Goal: Information Seeking & Learning: Find specific fact

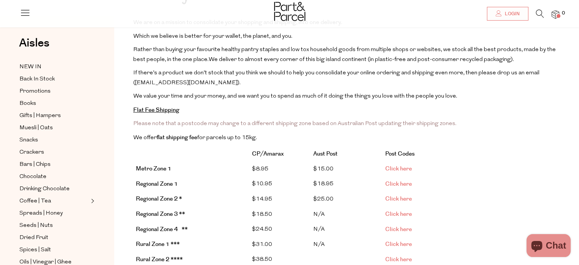
click at [402, 195] on span "Click here" at bounding box center [398, 199] width 27 height 8
click at [405, 225] on span "Click here" at bounding box center [398, 229] width 27 height 8
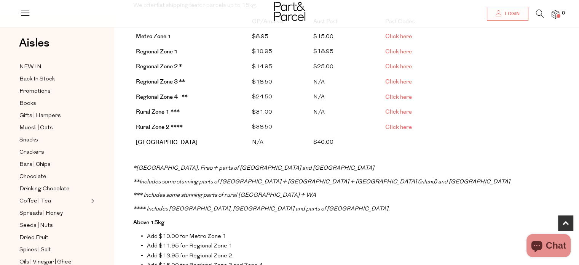
scroll to position [190, 0]
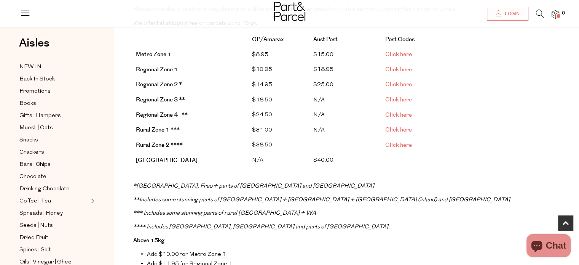
click at [397, 111] on span "Click here" at bounding box center [398, 115] width 27 height 8
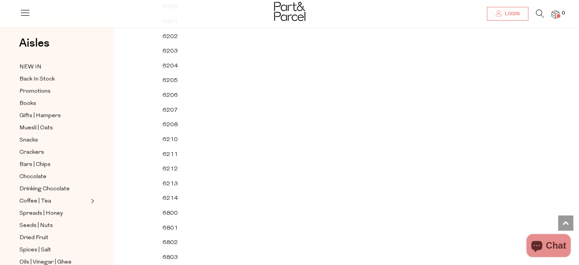
scroll to position [3204, 0]
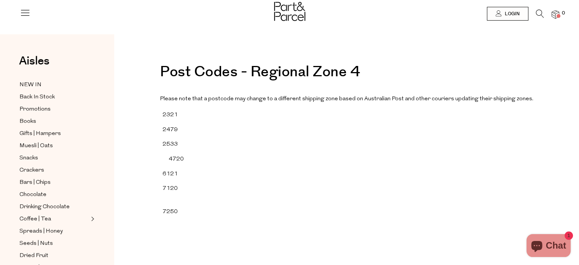
click at [560, 240] on span "Chat" at bounding box center [556, 244] width 20 height 11
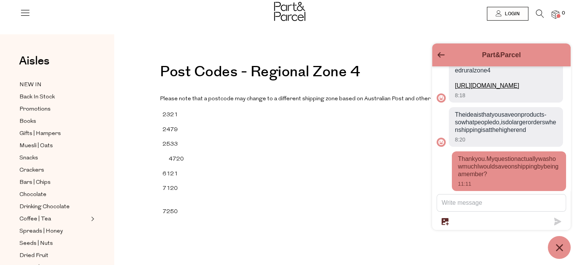
scroll to position [127, 0]
click at [563, 249] on icon "Chat window" at bounding box center [560, 247] width 12 height 12
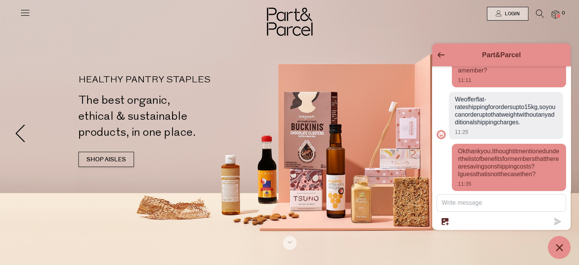
click at [26, 13] on icon at bounding box center [25, 12] width 11 height 11
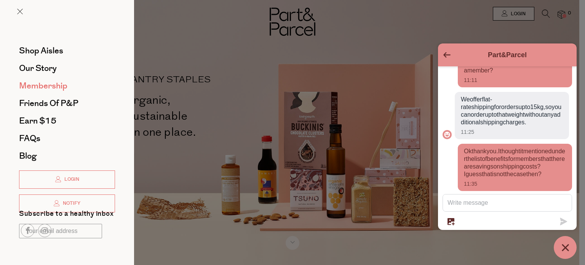
click at [46, 80] on span "Membership" at bounding box center [43, 86] width 48 height 12
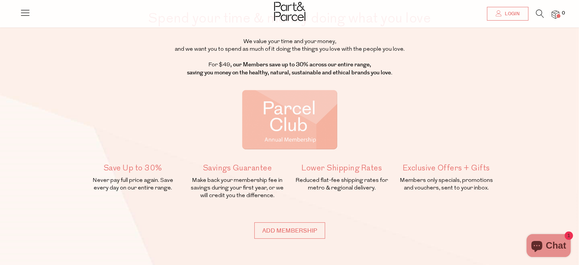
scroll to position [76, 0]
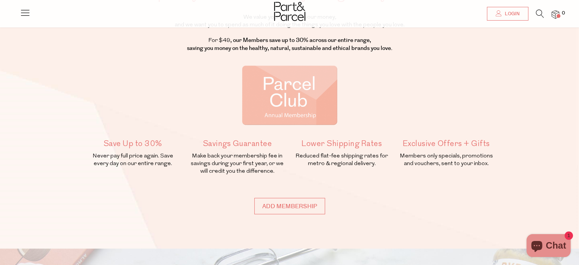
click at [558, 234] on button "Chat 1" at bounding box center [548, 245] width 44 height 23
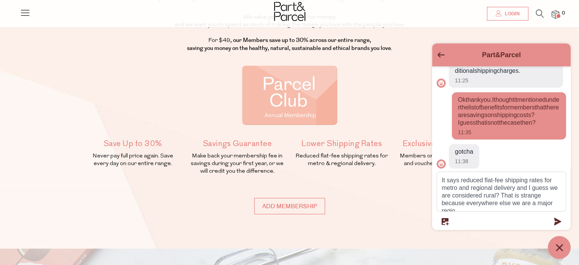
scroll to position [313, 0]
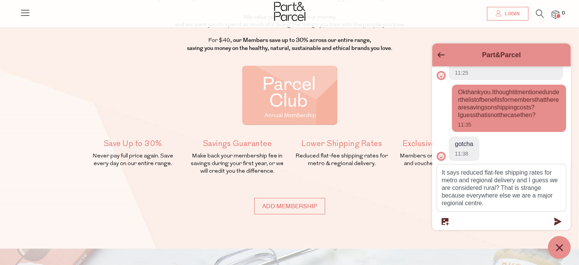
type textarea "It says reduced flat-fee shipping rates for metro and regional delivery and I g…"
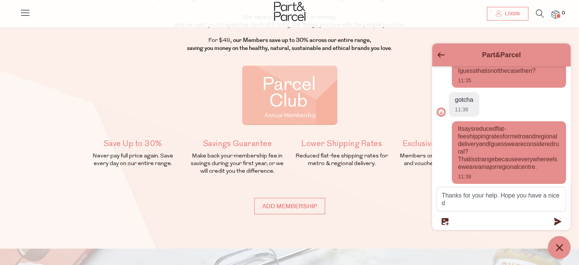
scroll to position [364, 0]
type textarea "Thanks for your help. Hope you have a nice day"
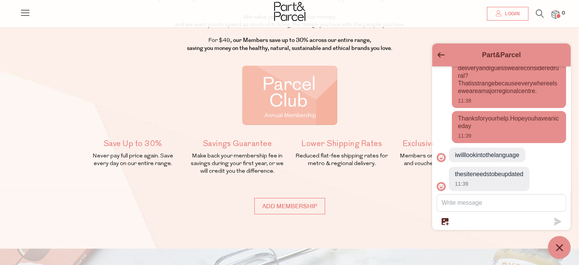
scroll to position [402, 0]
click at [483, 202] on textarea "Message us" at bounding box center [501, 202] width 129 height 17
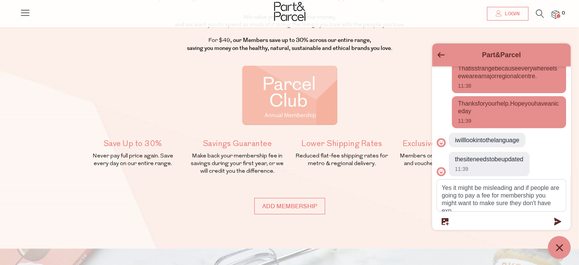
scroll to position [463, 0]
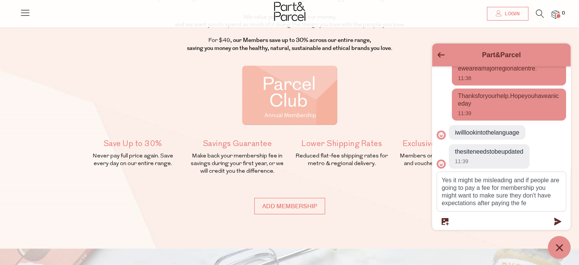
type textarea "Yes it might be misleading and if people are going to pay a fee for membership …"
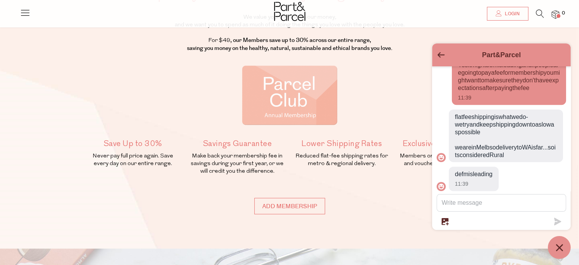
scroll to position [609, 0]
click at [482, 204] on textarea "Message us" at bounding box center [501, 202] width 129 height 17
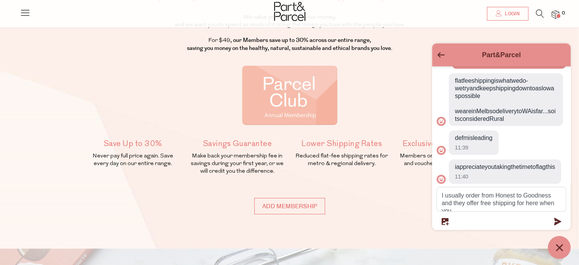
scroll to position [660, 0]
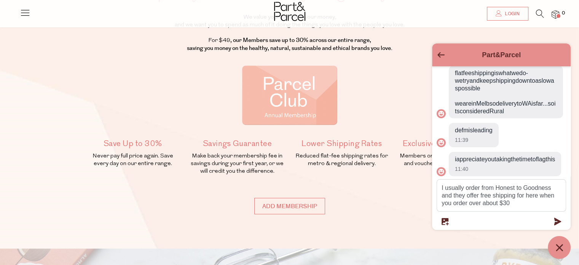
type textarea "I usually order from Honest to Goodness and they offer free shipping for here w…"
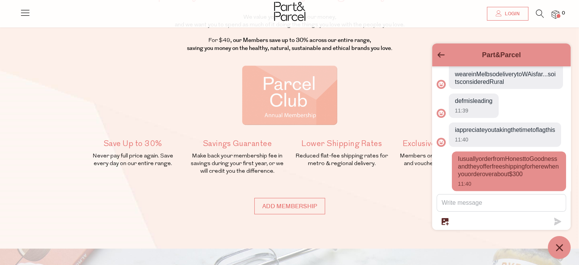
scroll to position [697, 0]
type textarea "No problem. Thanks for your assistance :)"
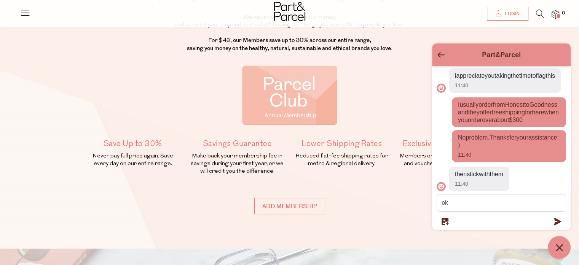
scroll to position [770, 0]
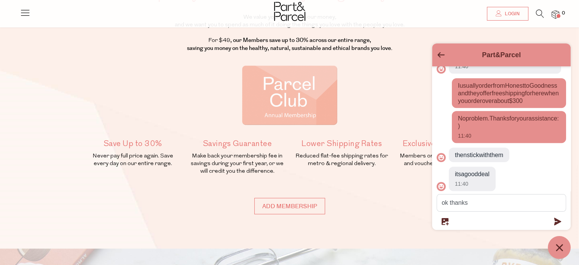
type textarea "ok thanks"
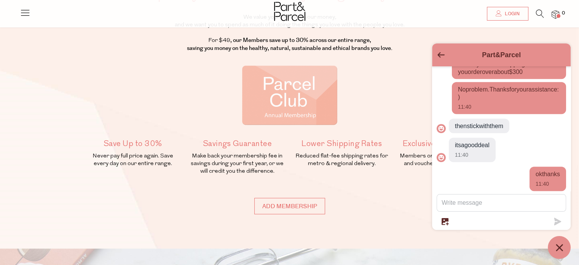
scroll to position [799, 0]
click at [558, 247] on icon "Chat window" at bounding box center [559, 247] width 7 height 7
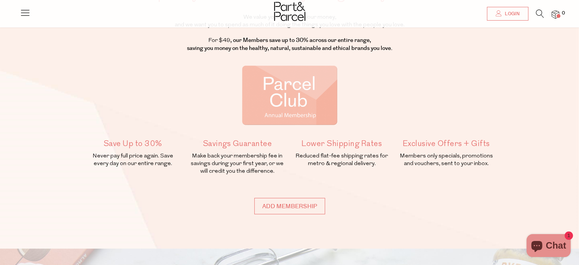
click at [548, 243] on span "Chat" at bounding box center [556, 244] width 20 height 11
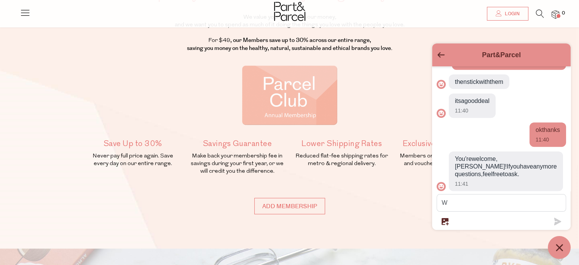
scroll to position [843, 0]
type textarea "Will do thank you"
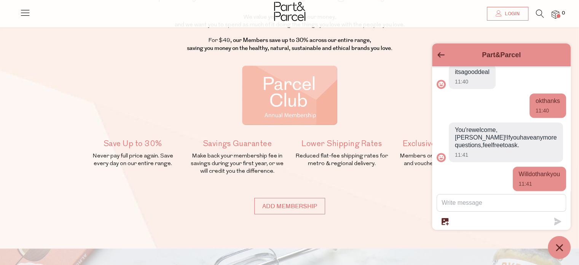
scroll to position [872, 0]
click at [562, 243] on icon "Chat window" at bounding box center [560, 247] width 12 height 12
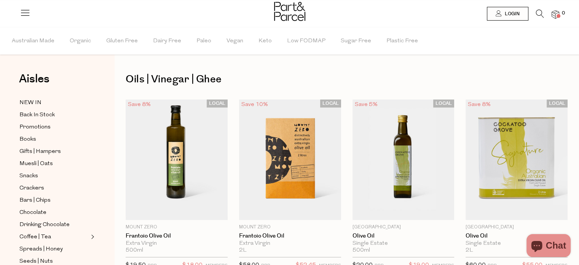
click at [541, 11] on icon at bounding box center [540, 14] width 8 height 8
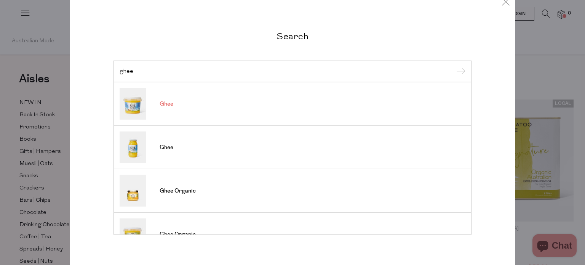
type input "ghee"
click at [155, 107] on link "Ghee" at bounding box center [293, 104] width 346 height 32
